Goal: Task Accomplishment & Management: Use online tool/utility

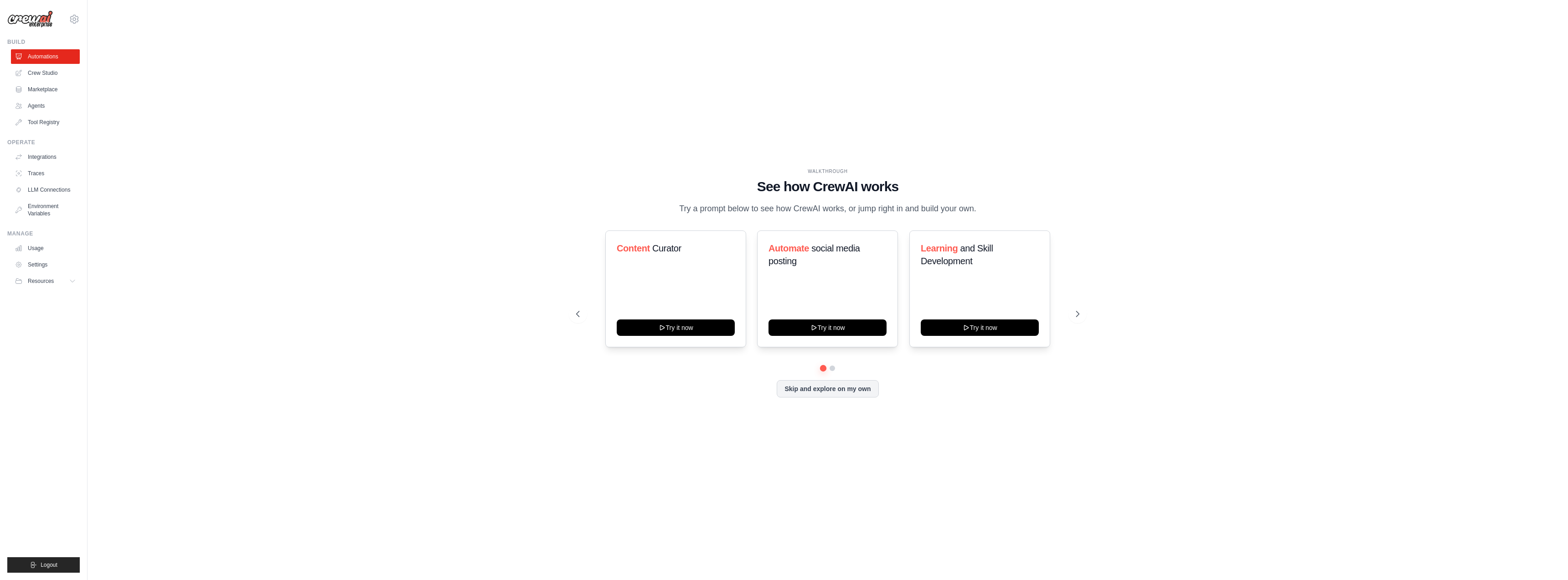
click at [542, 244] on div "WALKTHROUGH See how [PERSON_NAME] works Try a prompt below to see how [PERSON_N…" at bounding box center [827, 290] width 1451 height 561
click at [672, 328] on button "Try it now" at bounding box center [675, 326] width 118 height 17
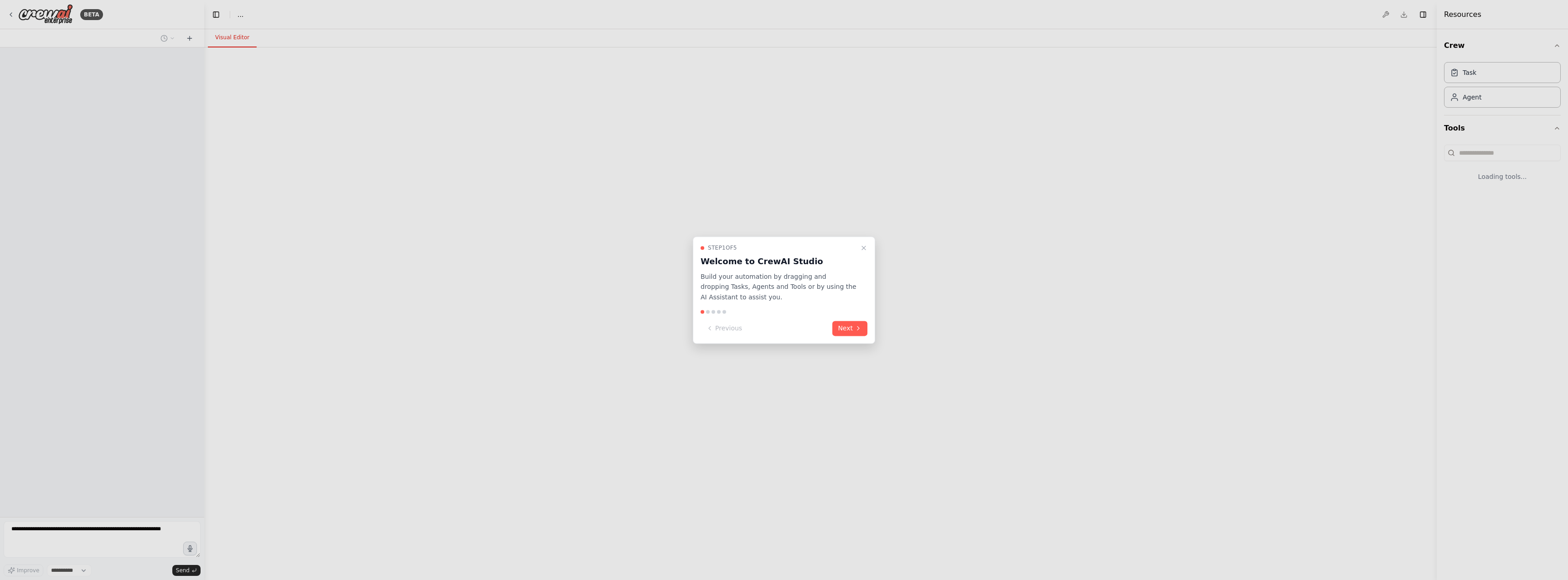
select select "****"
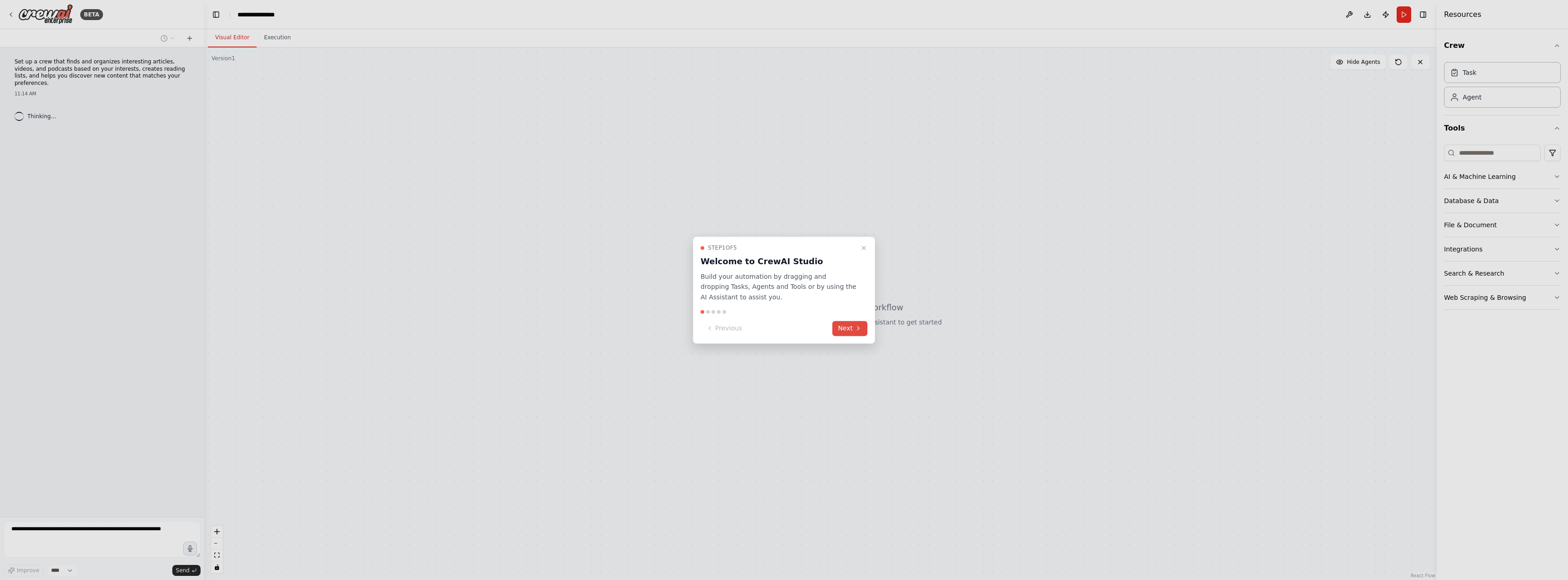
click at [853, 328] on button "Next" at bounding box center [849, 328] width 35 height 15
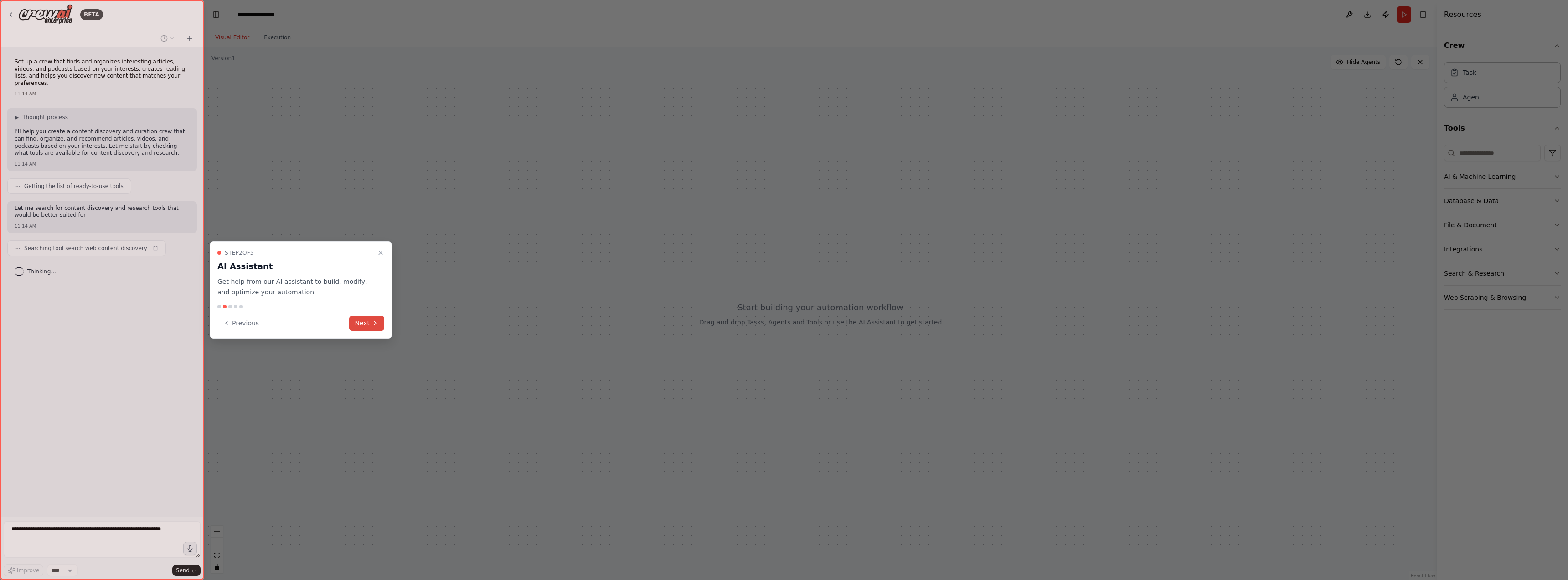
click at [368, 324] on button "Next" at bounding box center [367, 323] width 35 height 15
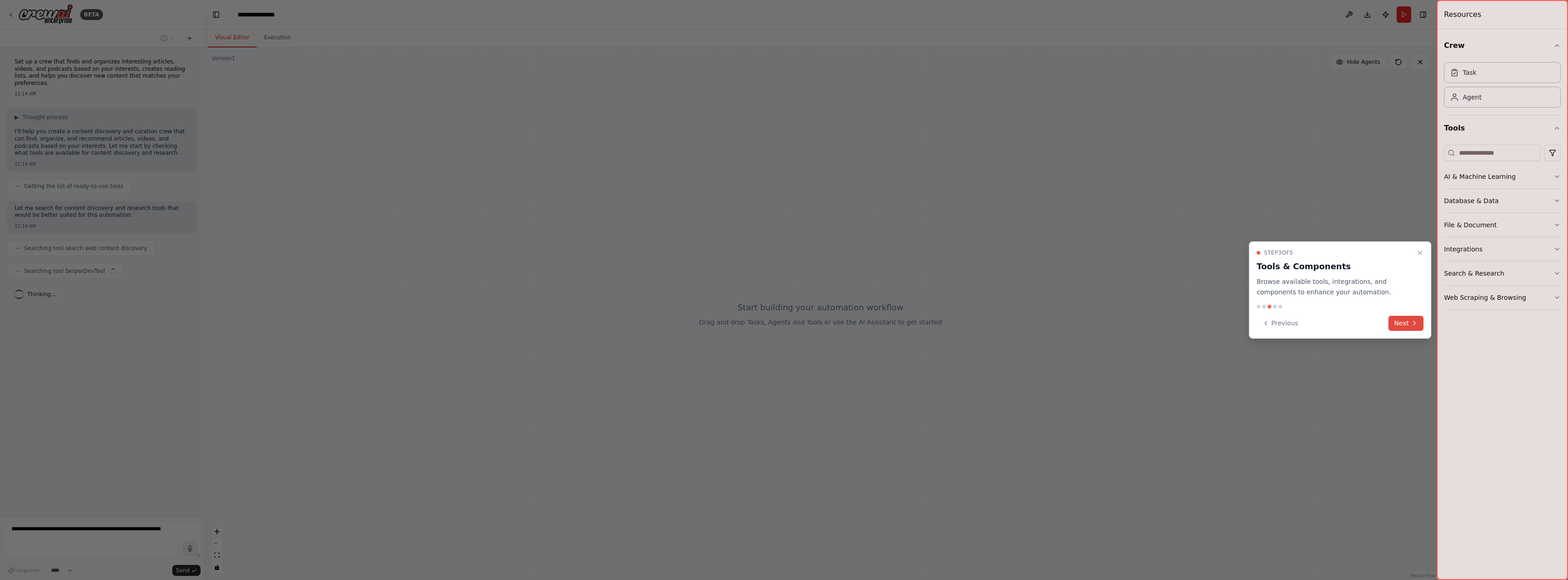
click at [1415, 325] on icon at bounding box center [1414, 323] width 7 height 7
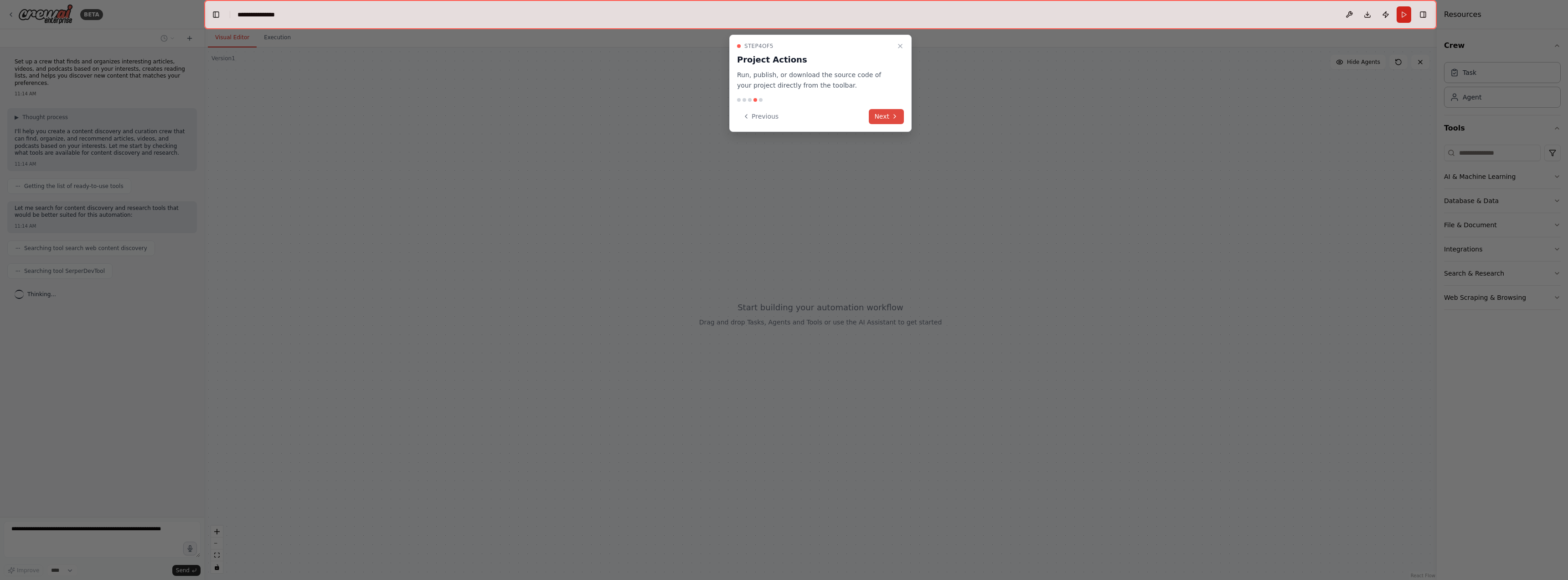
click at [891, 114] on icon at bounding box center [895, 116] width 7 height 7
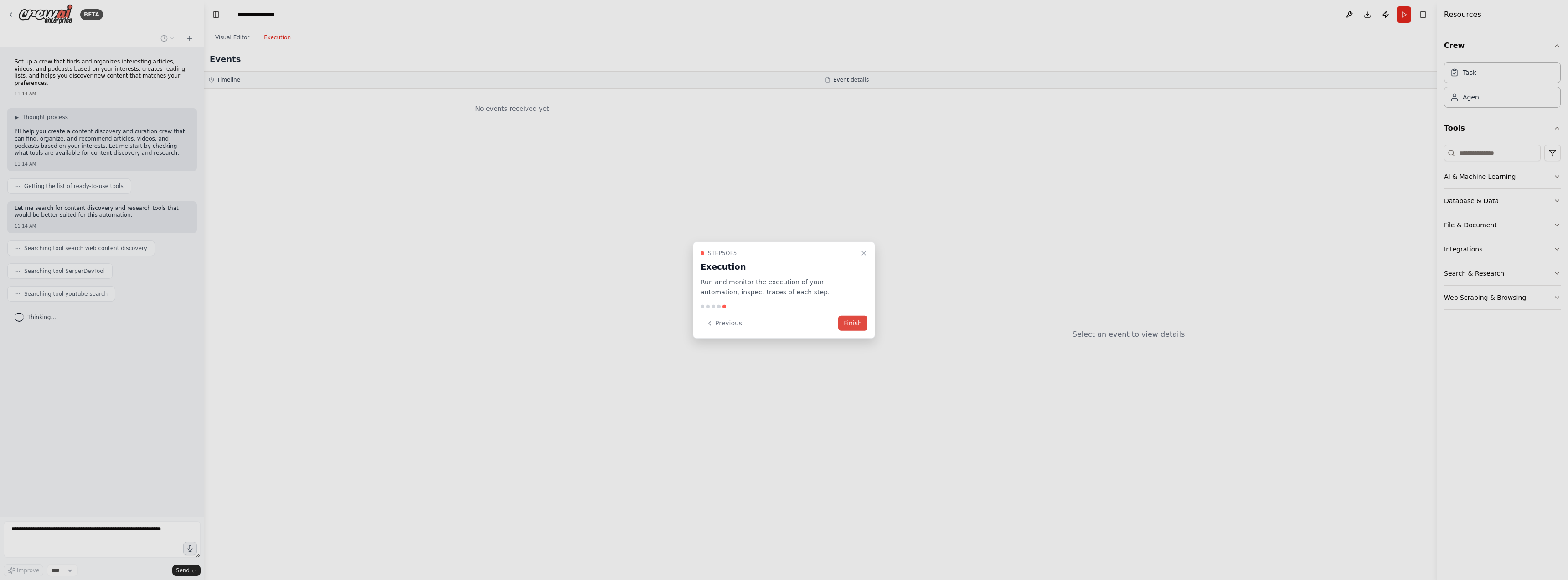
click at [853, 322] on button "Finish" at bounding box center [853, 323] width 29 height 15
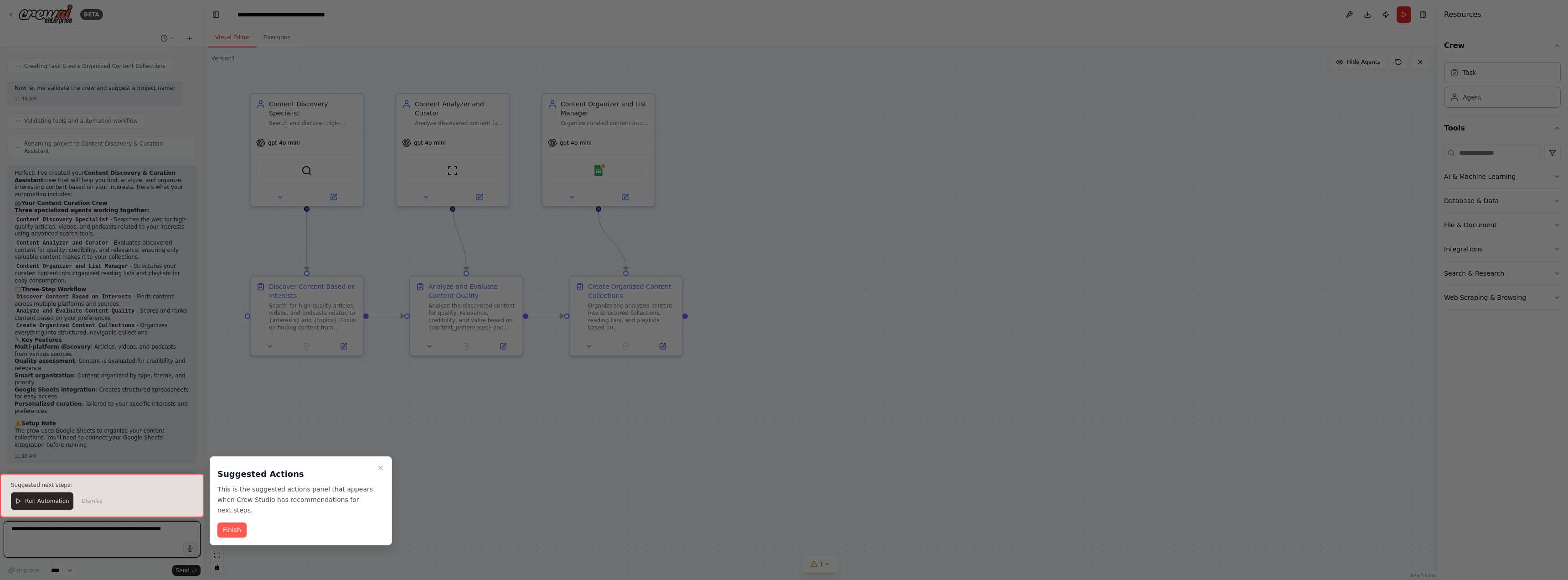
scroll to position [534, 0]
drag, startPoint x: 379, startPoint y: 468, endPoint x: 391, endPoint y: 500, distance: 34.2
click at [379, 468] on icon "Close walkthrough" at bounding box center [381, 468] width 7 height 7
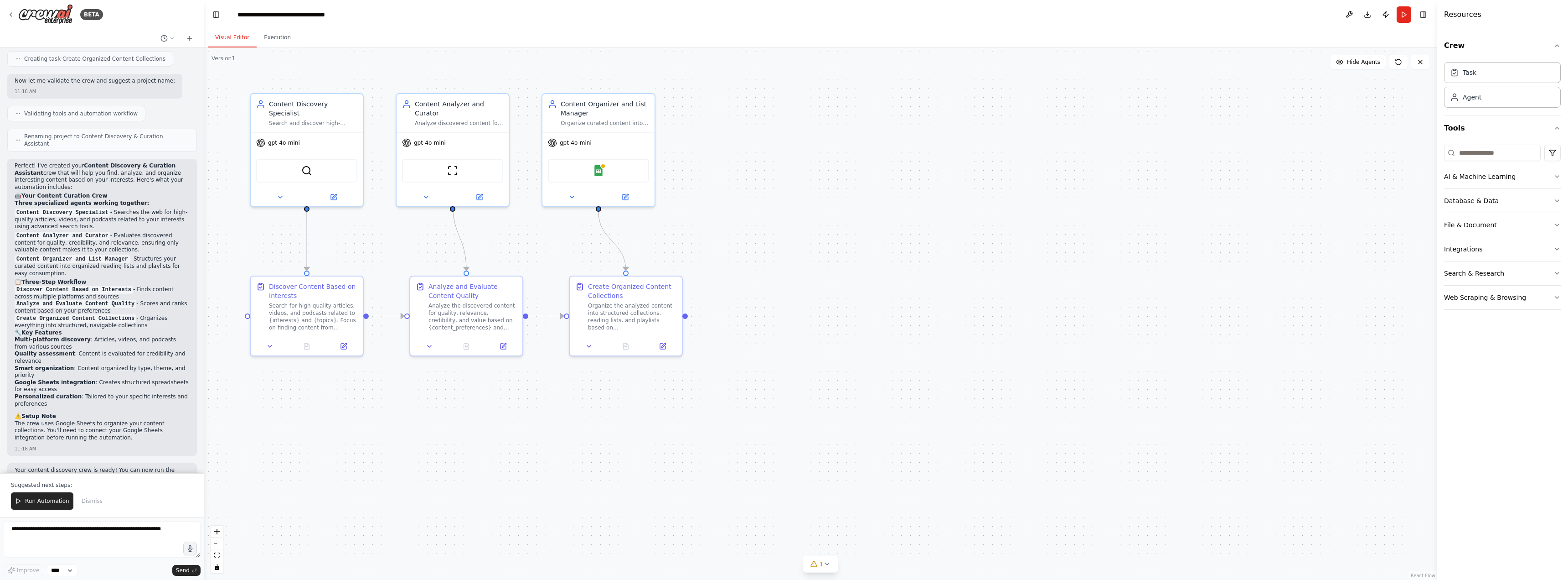
click at [503, 449] on div ".deletable-edge-delete-btn { width: 20px; height: 20px; border: 0px solid #ffff…" at bounding box center [820, 314] width 1233 height 532
click at [391, 481] on div ".deletable-edge-delete-btn { width: 20px; height: 20px; border: 0px solid #ffff…" at bounding box center [820, 314] width 1233 height 532
